Goal: Transaction & Acquisition: Subscribe to service/newsletter

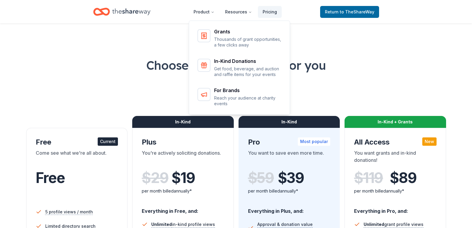
click at [129, 11] on icon "Home" at bounding box center [131, 12] width 38 height 12
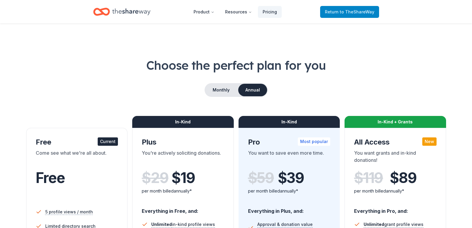
click at [345, 12] on span "to TheShareWay" at bounding box center [357, 11] width 35 height 5
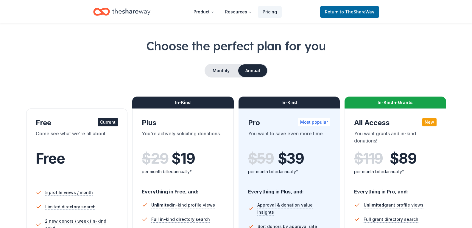
scroll to position [30, 0]
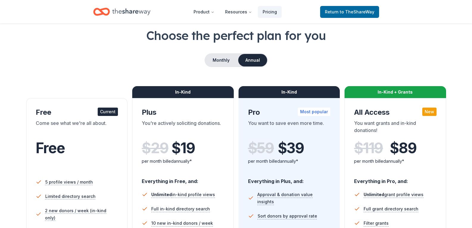
click at [127, 13] on icon "Home" at bounding box center [131, 12] width 38 height 12
click at [128, 13] on icon "Home" at bounding box center [131, 11] width 38 height 7
